Goal: Download file/media

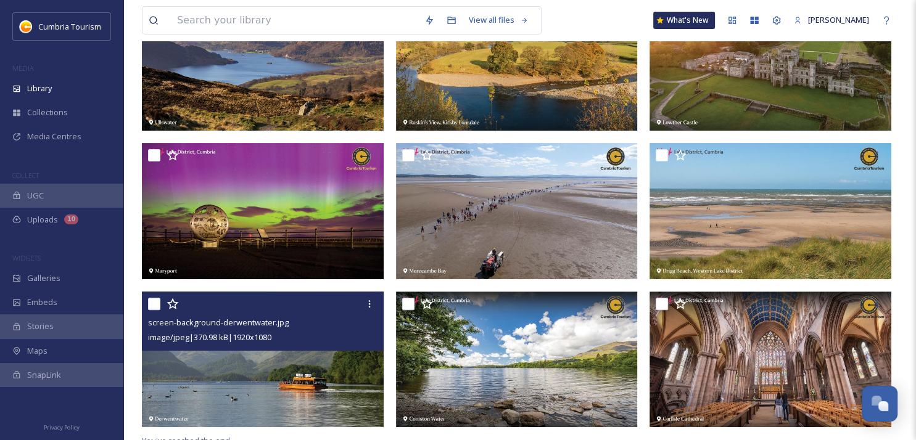
scroll to position [329, 0]
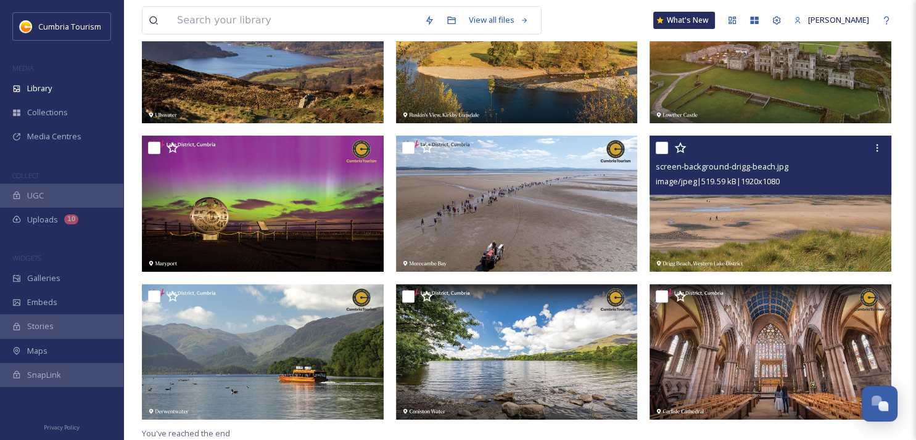
click at [663, 147] on input "checkbox" at bounding box center [662, 148] width 12 height 12
checkbox input "true"
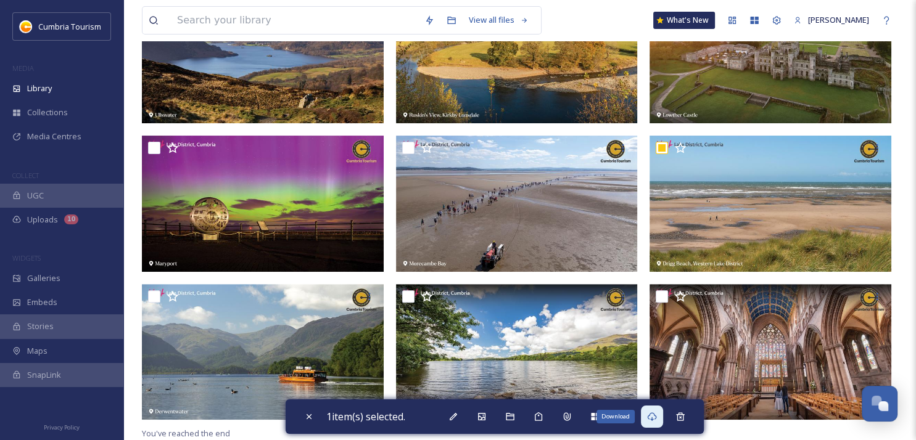
click at [648, 424] on div "Download" at bounding box center [652, 417] width 22 height 22
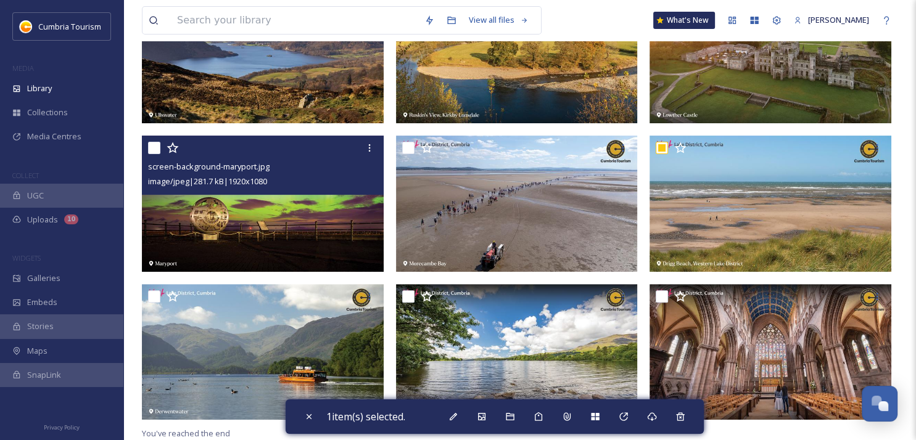
click at [152, 145] on input "checkbox" at bounding box center [154, 148] width 12 height 12
checkbox input "true"
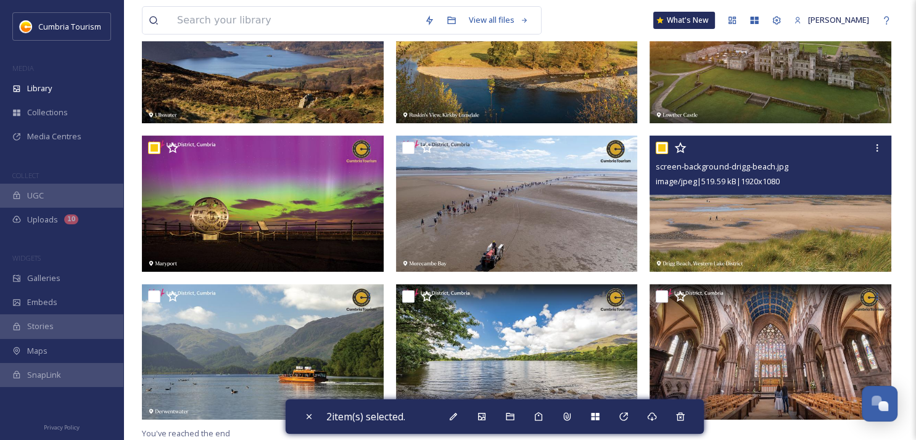
click at [664, 150] on input "checkbox" at bounding box center [662, 148] width 12 height 12
checkbox input "false"
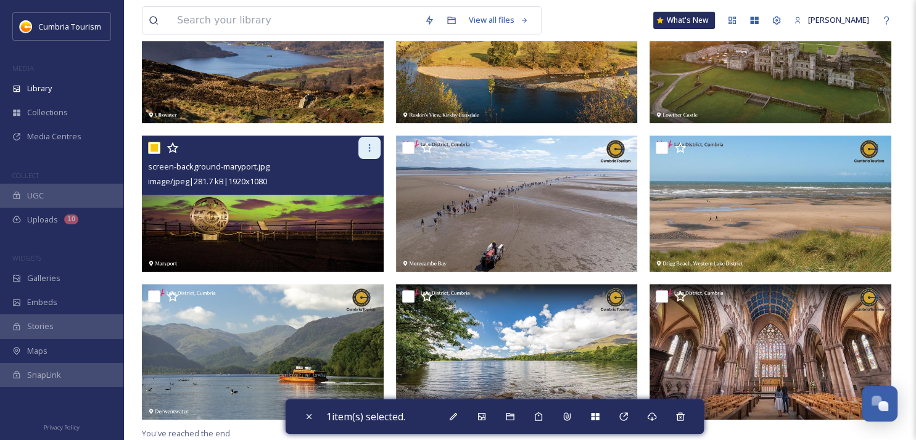
click at [371, 146] on icon at bounding box center [370, 148] width 10 height 10
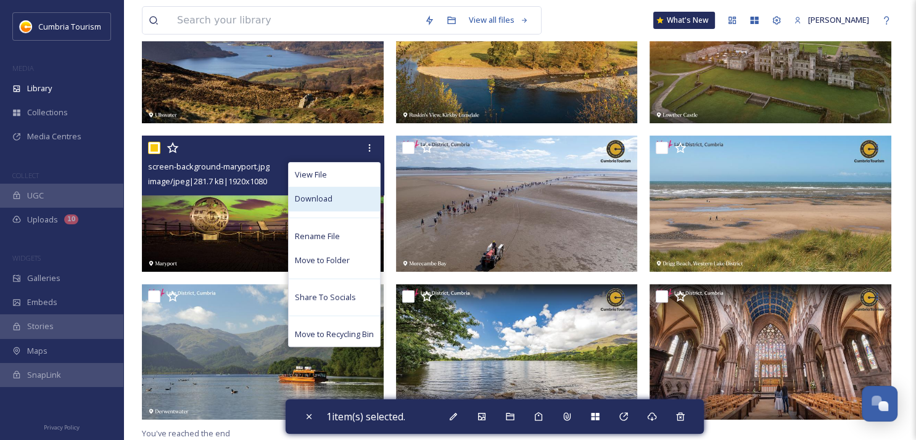
click at [349, 202] on div "Download" at bounding box center [334, 199] width 91 height 24
